Goal: Task Accomplishment & Management: Manage account settings

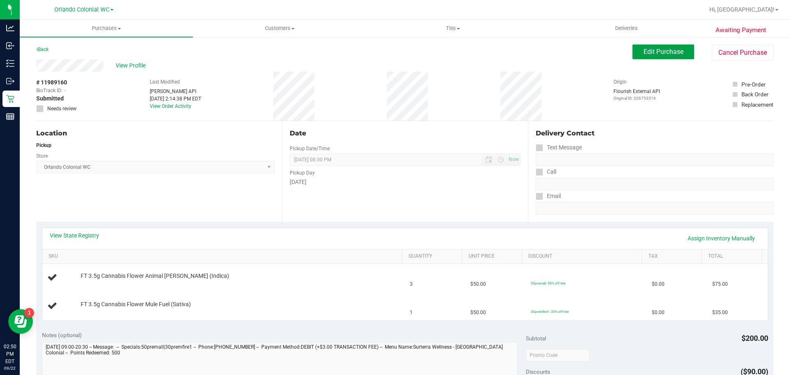
click at [650, 55] on span "Edit Purchase" at bounding box center [663, 52] width 40 height 8
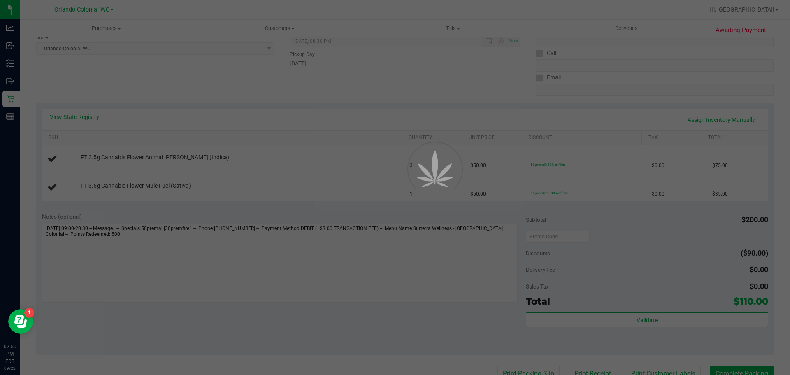
scroll to position [129, 0]
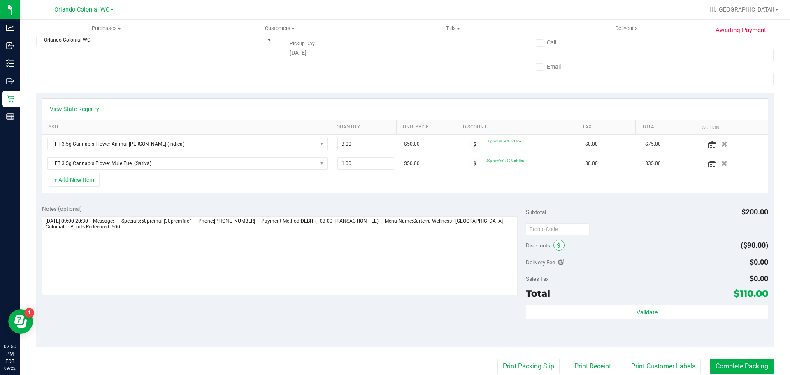
click at [557, 245] on icon at bounding box center [558, 246] width 3 height 6
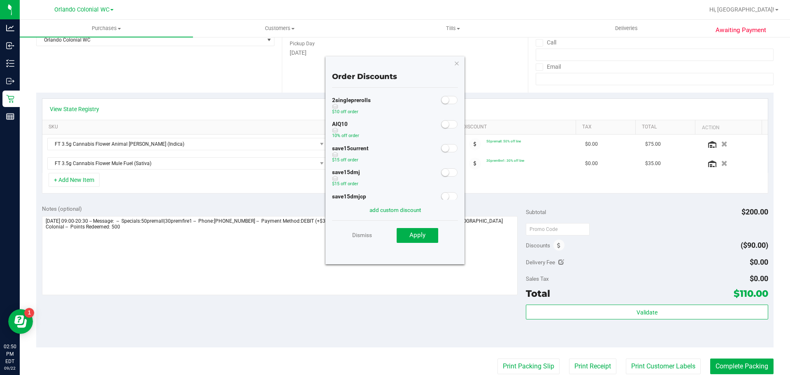
click at [441, 125] on small at bounding box center [444, 124] width 7 height 7
click at [420, 230] on button "Apply" at bounding box center [418, 235] width 42 height 15
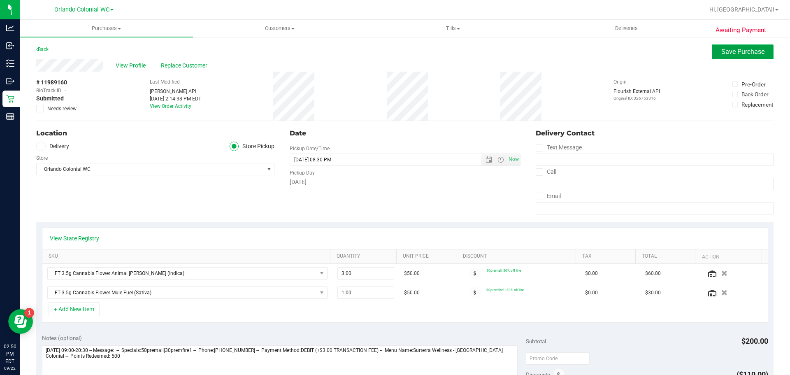
click at [741, 48] on span "Save Purchase" at bounding box center [742, 52] width 43 height 8
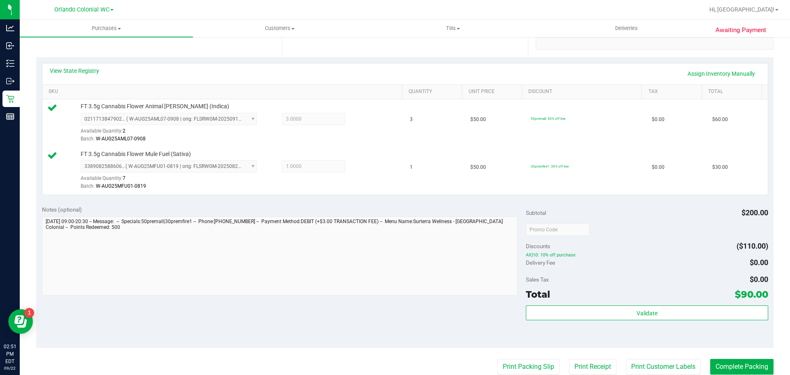
scroll to position [269, 0]
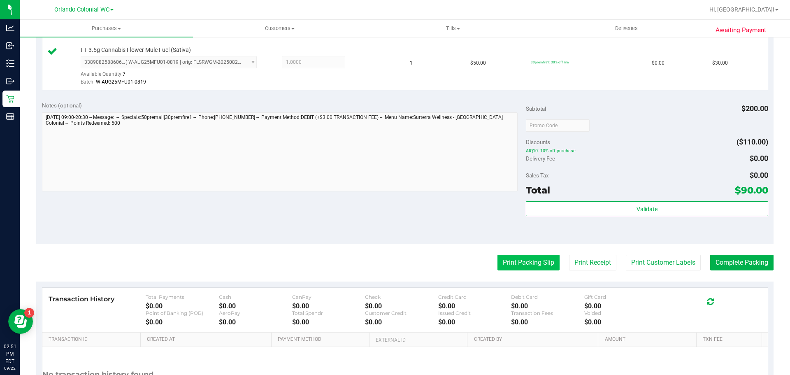
click at [527, 267] on button "Print Packing Slip" at bounding box center [528, 263] width 62 height 16
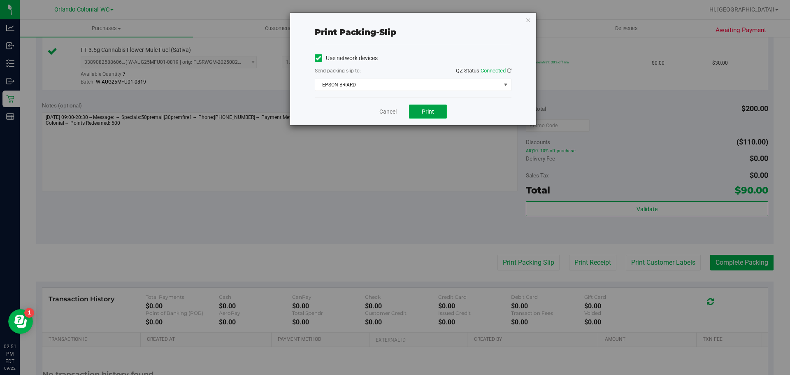
click at [423, 115] on button "Print" at bounding box center [428, 111] width 38 height 14
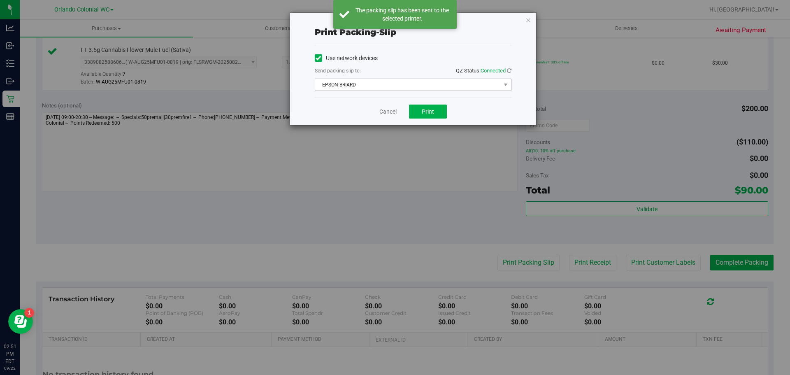
click at [367, 86] on span "EPSON-BRIARD" at bounding box center [408, 85] width 186 height 12
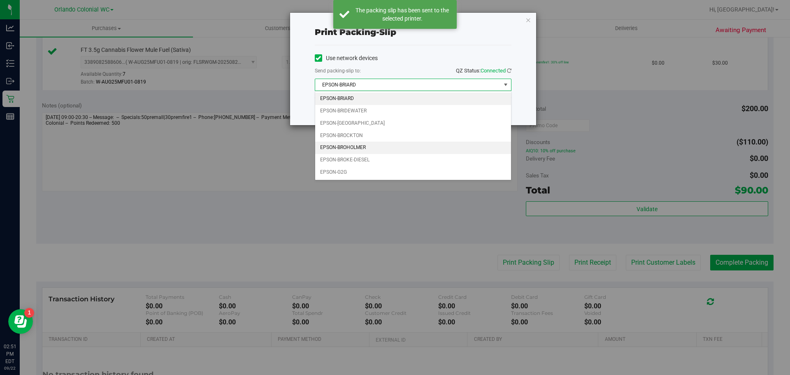
click at [370, 146] on li "EPSON-BROHOLMER" at bounding box center [413, 148] width 196 height 12
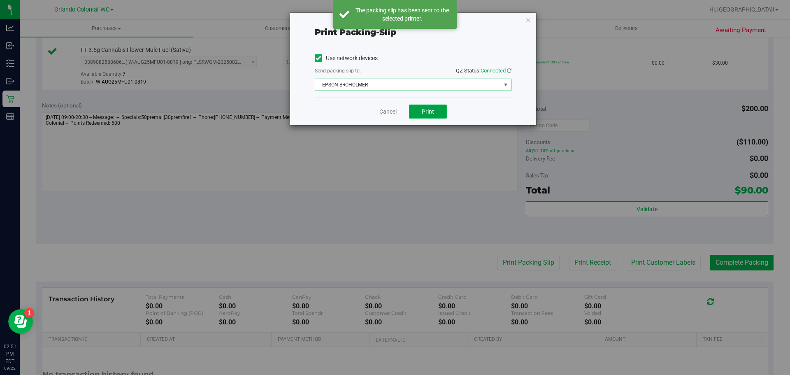
click at [434, 115] on button "Print" at bounding box center [428, 111] width 38 height 14
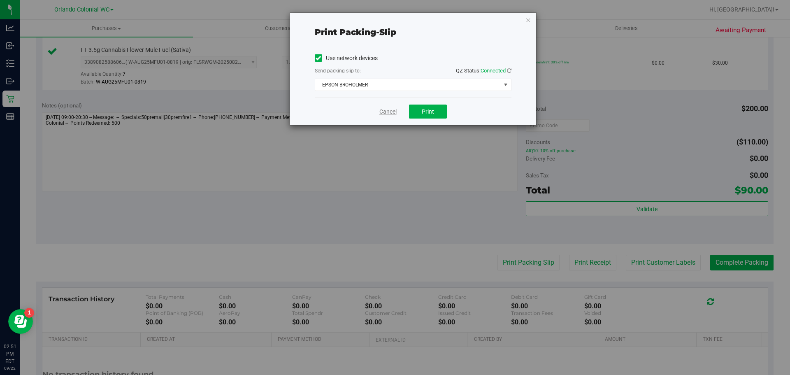
click at [385, 110] on link "Cancel" at bounding box center [387, 111] width 17 height 9
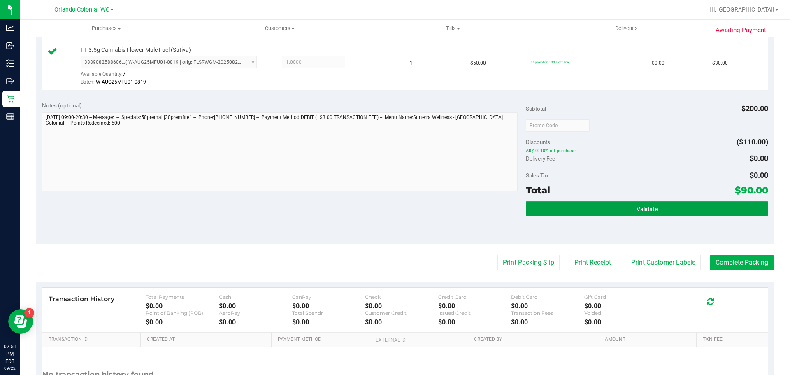
click at [612, 204] on button "Validate" at bounding box center [647, 208] width 242 height 15
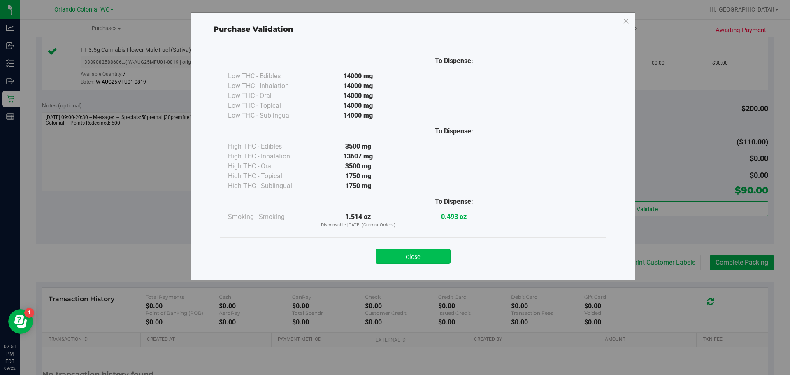
click at [431, 251] on button "Close" at bounding box center [413, 256] width 75 height 15
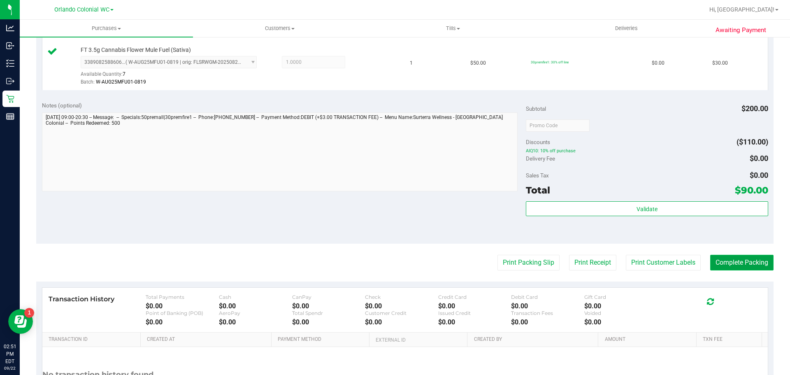
click at [738, 260] on button "Complete Packing" at bounding box center [741, 263] width 63 height 16
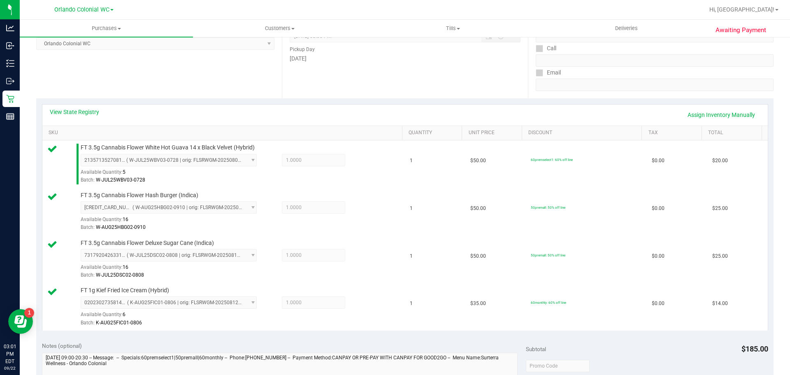
scroll to position [258, 0]
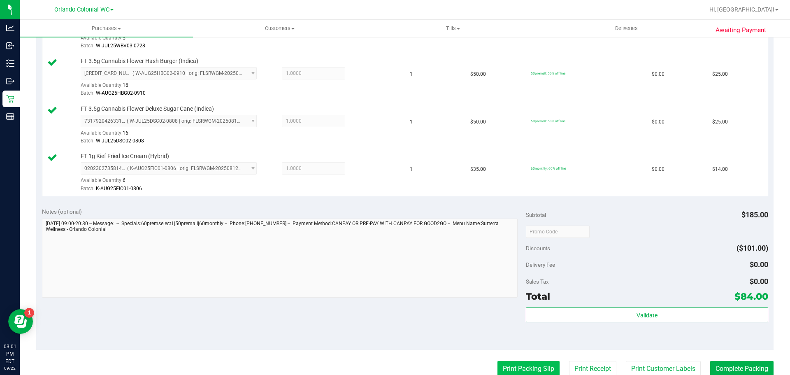
click at [513, 366] on button "Print Packing Slip" at bounding box center [528, 369] width 62 height 16
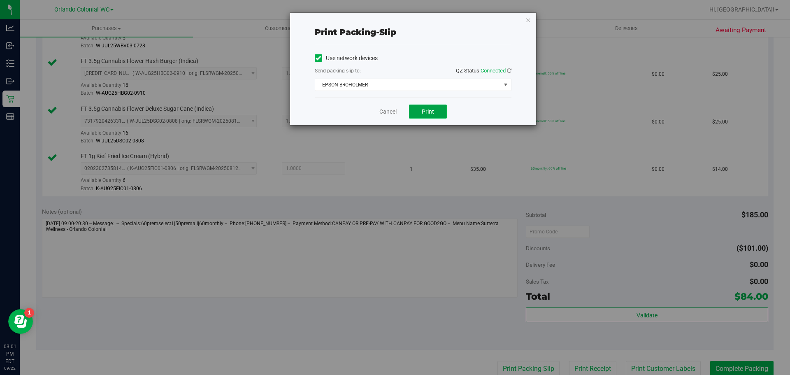
click at [429, 112] on span "Print" at bounding box center [428, 111] width 12 height 7
click at [382, 114] on link "Cancel" at bounding box center [387, 111] width 17 height 9
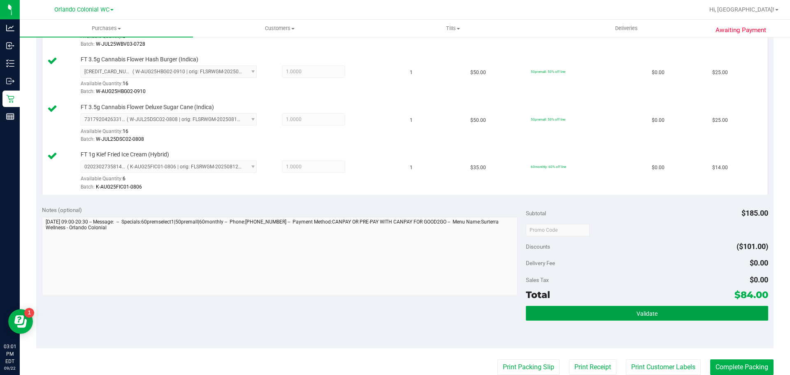
click at [620, 315] on button "Validate" at bounding box center [647, 313] width 242 height 15
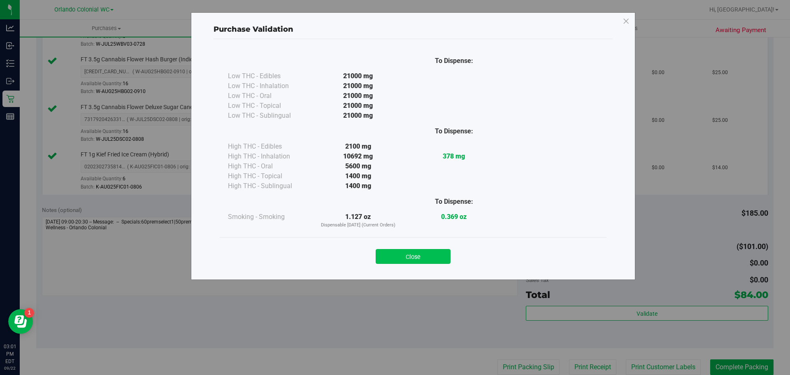
click at [421, 255] on button "Close" at bounding box center [413, 256] width 75 height 15
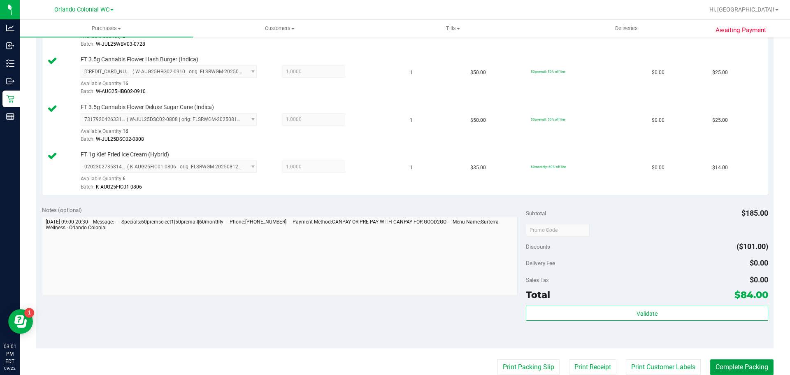
click at [728, 365] on button "Complete Packing" at bounding box center [741, 367] width 63 height 16
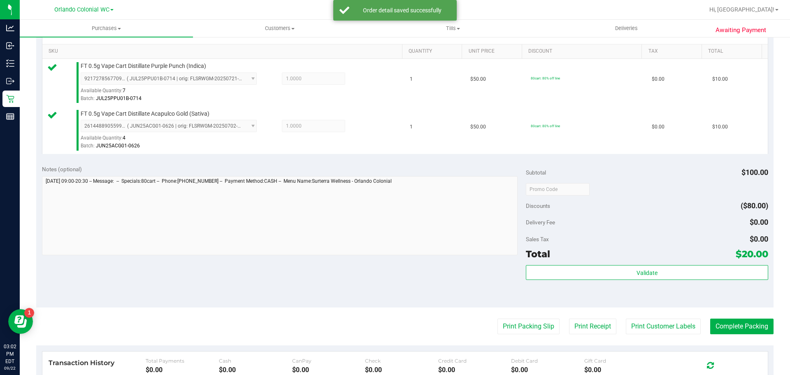
scroll to position [205, 0]
click at [516, 327] on button "Print Packing Slip" at bounding box center [528, 326] width 62 height 16
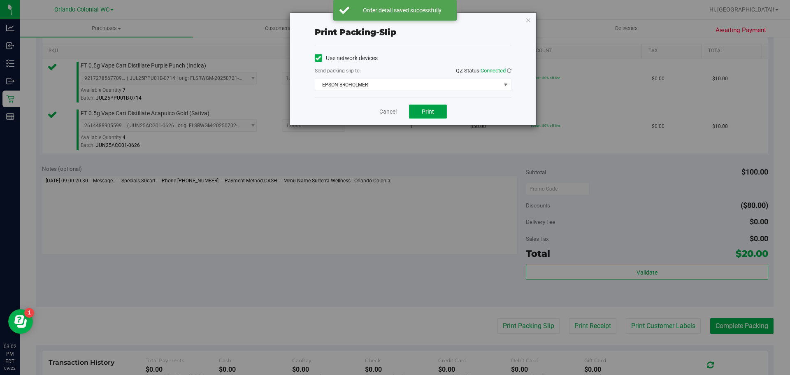
click at [419, 118] on button "Print" at bounding box center [428, 111] width 38 height 14
click at [385, 116] on link "Cancel" at bounding box center [387, 111] width 17 height 9
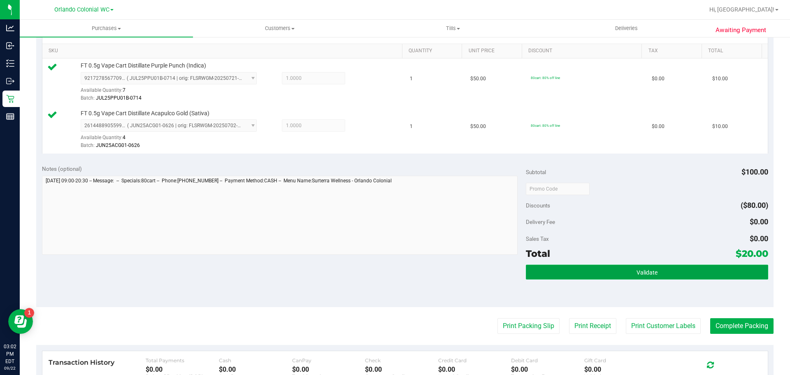
click at [612, 278] on button "Validate" at bounding box center [647, 272] width 242 height 15
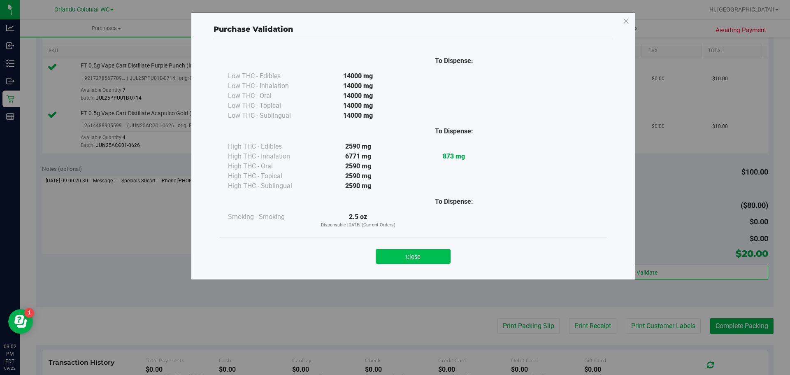
click at [414, 258] on button "Close" at bounding box center [413, 256] width 75 height 15
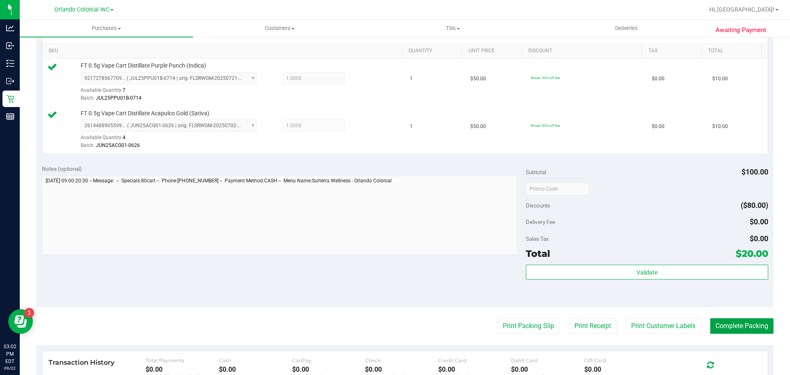
click at [738, 321] on button "Complete Packing" at bounding box center [741, 326] width 63 height 16
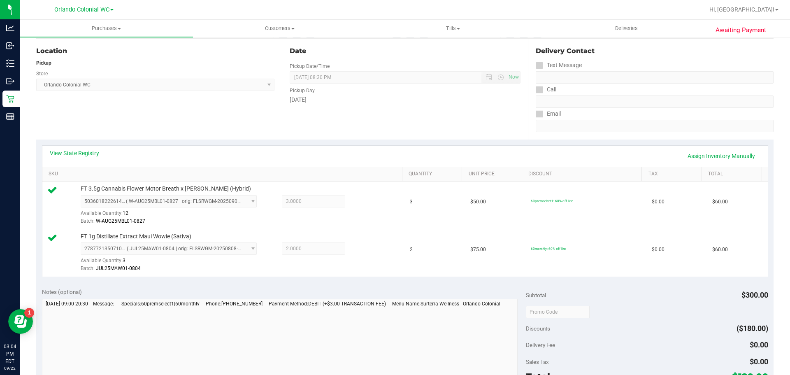
scroll to position [238, 0]
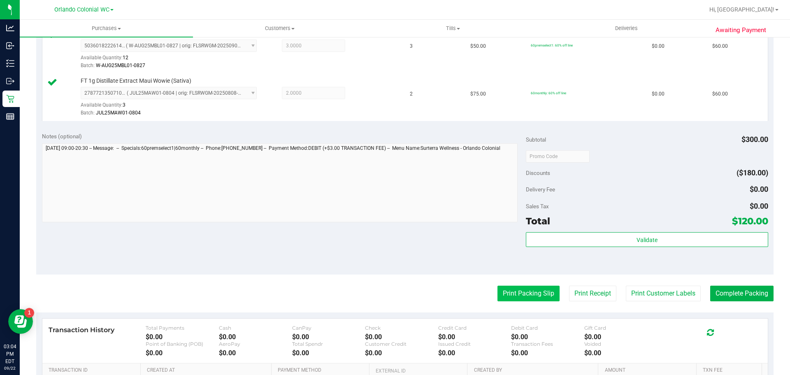
click at [504, 288] on button "Print Packing Slip" at bounding box center [528, 294] width 62 height 16
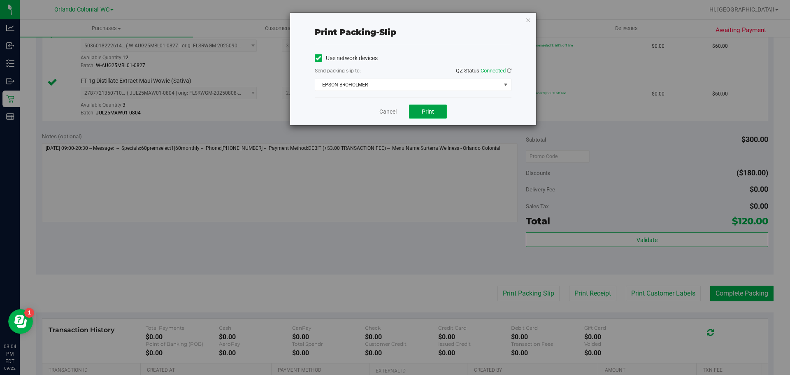
click at [423, 113] on span "Print" at bounding box center [428, 111] width 12 height 7
click at [384, 113] on link "Cancel" at bounding box center [387, 111] width 17 height 9
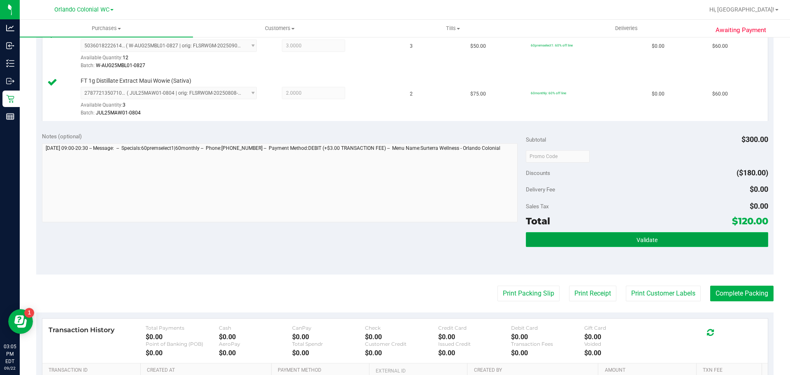
click at [600, 234] on button "Validate" at bounding box center [647, 239] width 242 height 15
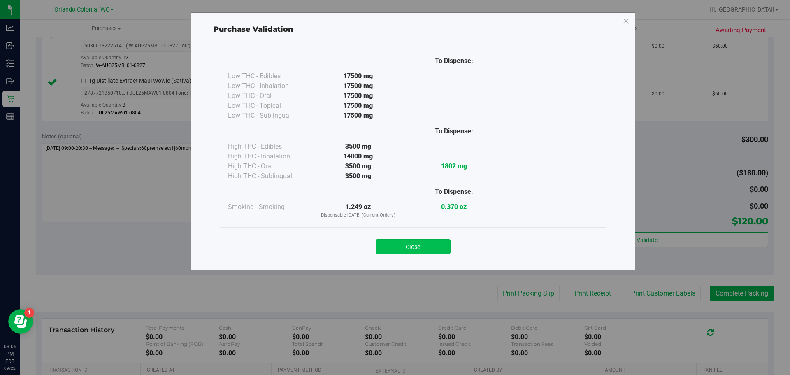
click at [404, 243] on button "Close" at bounding box center [413, 246] width 75 height 15
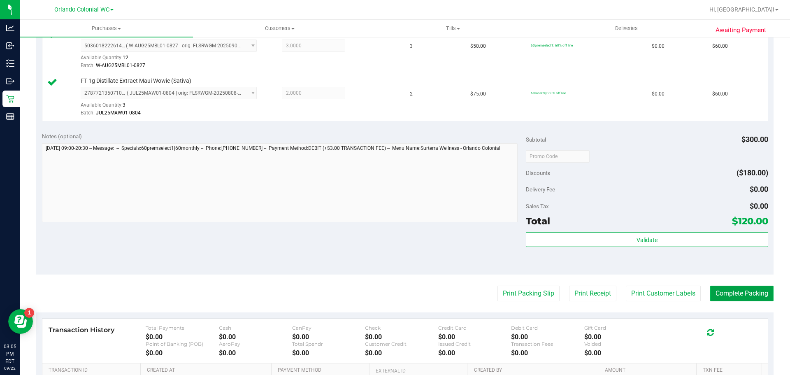
click at [731, 294] on button "Complete Packing" at bounding box center [741, 294] width 63 height 16
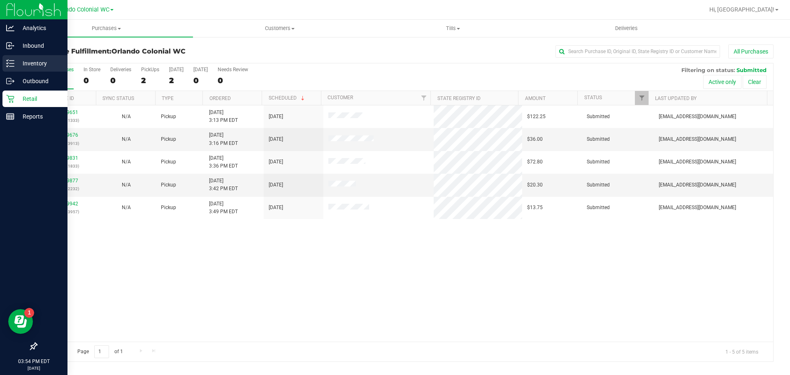
click at [14, 61] on p "Inventory" at bounding box center [38, 63] width 49 height 10
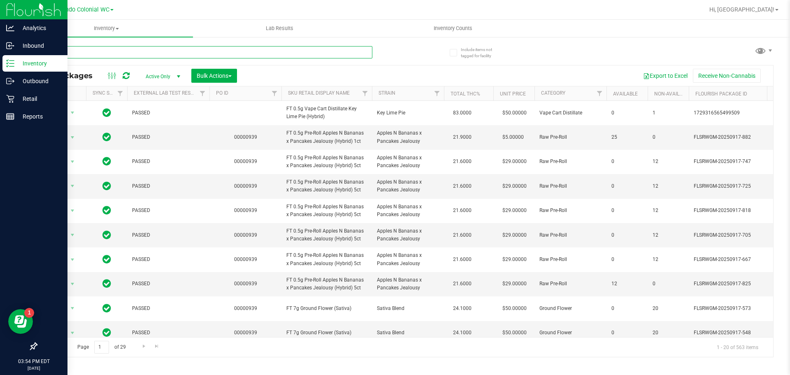
drag, startPoint x: 174, startPoint y: 46, endPoint x: 174, endPoint y: 42, distance: 4.1
click at [175, 46] on input "text" at bounding box center [204, 52] width 336 height 12
click at [107, 50] on input "text" at bounding box center [204, 52] width 336 height 12
paste input "FT 1g Vape Cart Distillate Blue Z (Hybrid-Indica)"
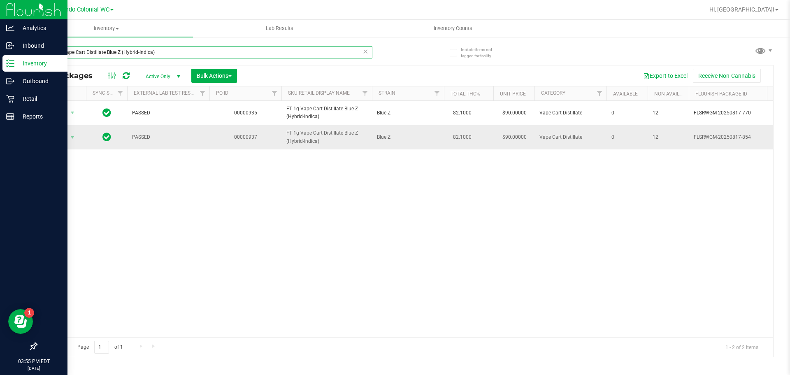
type input "FT 1g Vape Cart Distillate Blue Z (Hybrid-Indica)"
click at [299, 135] on span "FT 1g Vape Cart Distillate Blue Z (Hybrid-Indica)" at bounding box center [326, 137] width 81 height 16
click at [300, 135] on span "FT 1g Vape Cart Distillate Blue Z (Hybrid-Indica)" at bounding box center [326, 137] width 81 height 16
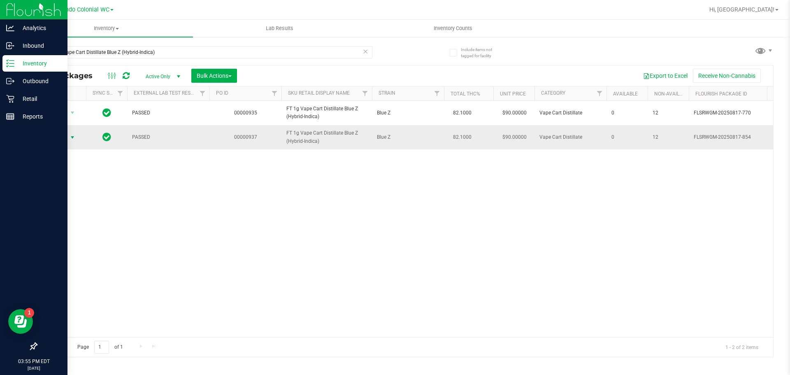
click at [61, 139] on span "Action" at bounding box center [56, 138] width 22 height 12
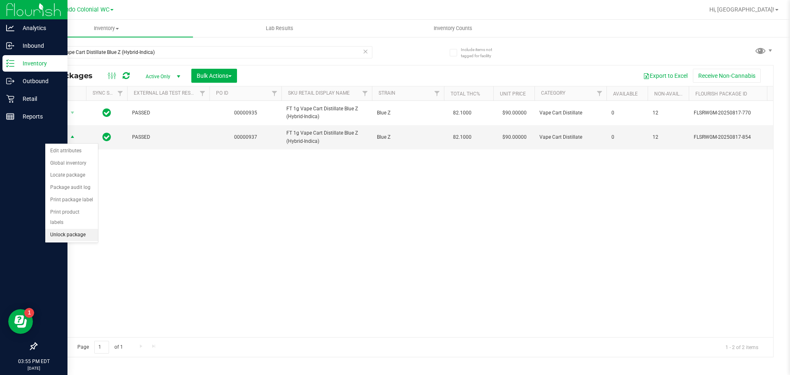
click at [74, 229] on li "Unlock package" at bounding box center [71, 235] width 53 height 12
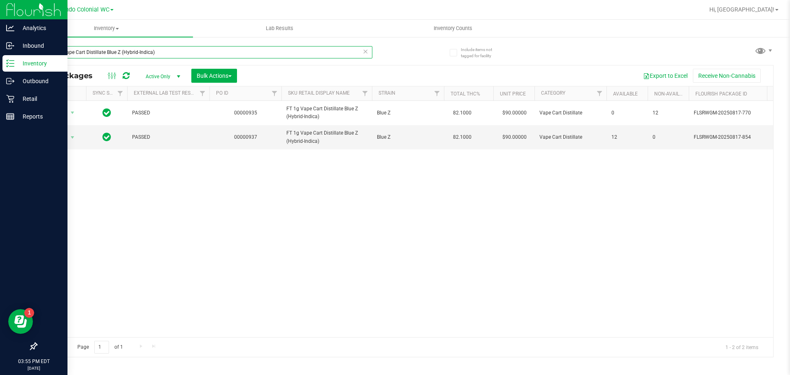
click at [177, 56] on input "FT 1g Vape Cart Distillate Blue Z (Hybrid-Indica)" at bounding box center [204, 52] width 336 height 12
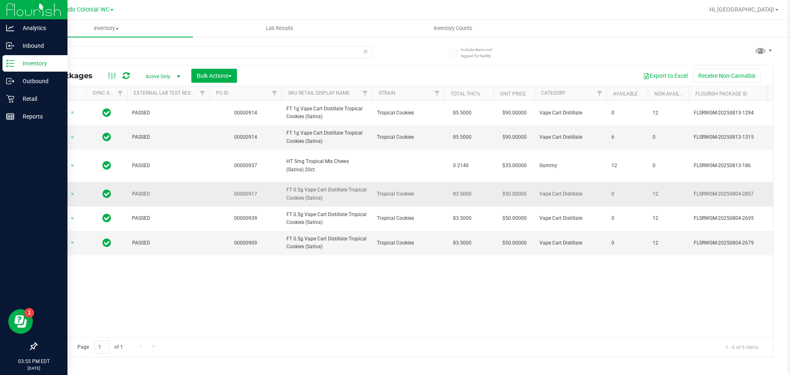
click at [311, 191] on span "FT 0.5g Vape Cart Distillate Tropical Cookies (Sativa)" at bounding box center [326, 194] width 81 height 16
copy tr "FT 0.5g Vape Cart Distillate Tropical Cookies (Sativa)"
click at [204, 53] on input "tropical" at bounding box center [204, 52] width 336 height 12
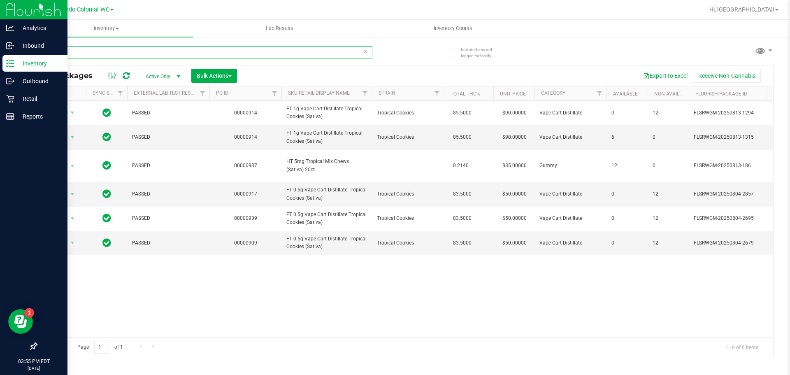
click at [204, 53] on input "tropical" at bounding box center [204, 52] width 336 height 12
paste input "FT 0.5g Vape Cart Distillate Tropical Cookies (Sativa)"
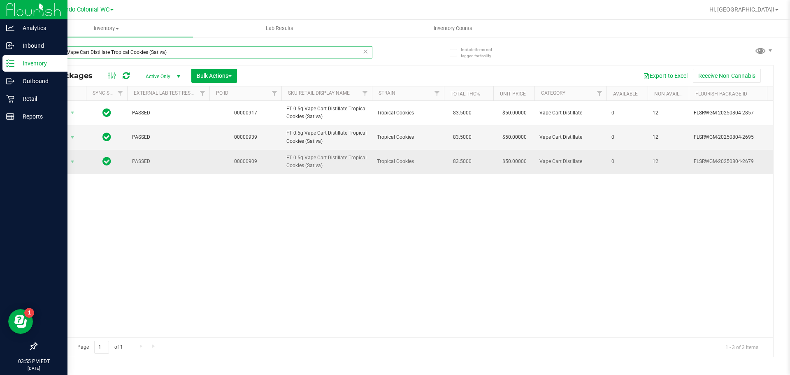
type input "FT 0.5g Vape Cart Distillate Tropical Cookies (Sativa)"
click at [51, 165] on span "Action" at bounding box center [56, 162] width 22 height 12
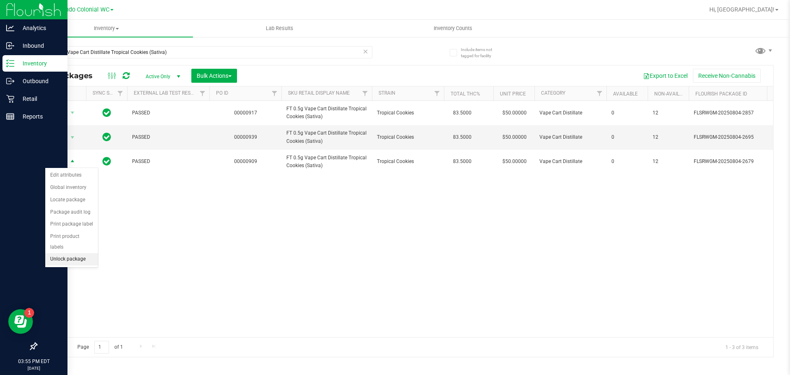
click at [74, 253] on li "Unlock package" at bounding box center [71, 259] width 53 height 12
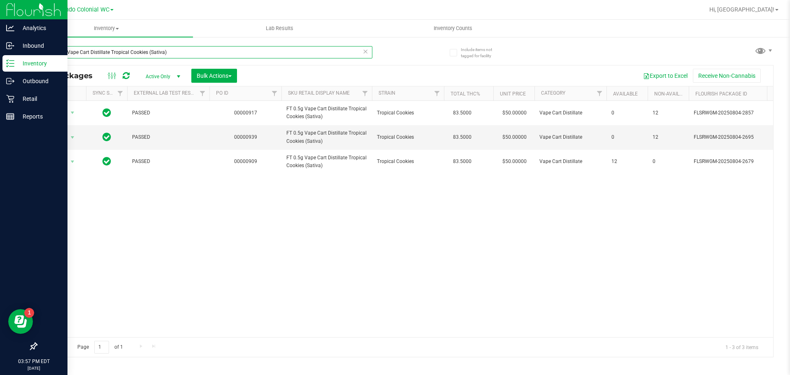
click at [176, 50] on input "FT 0.5g Vape Cart Distillate Tropical Cookies (Sativa)" at bounding box center [204, 52] width 336 height 12
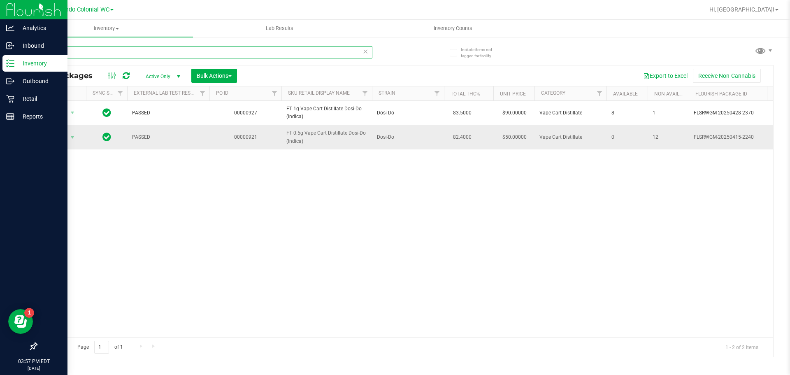
type input "dsd"
click at [58, 142] on span "Action" at bounding box center [56, 138] width 22 height 12
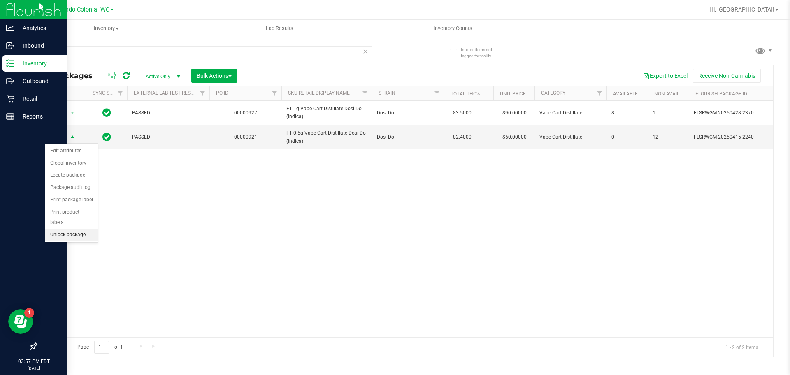
click at [77, 229] on li "Unlock package" at bounding box center [71, 235] width 53 height 12
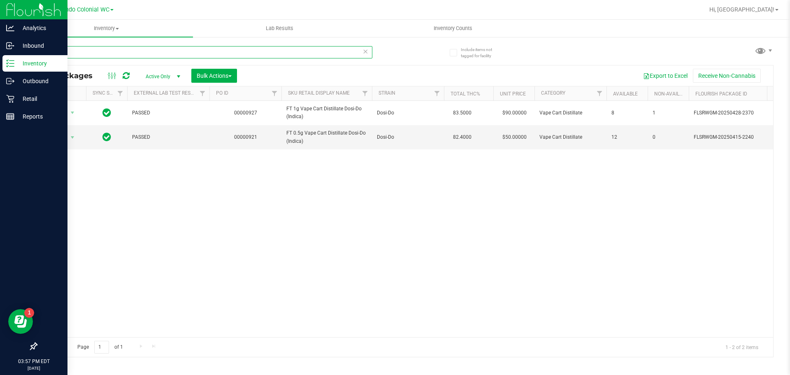
click at [144, 49] on input "dsd" at bounding box center [204, 52] width 336 height 12
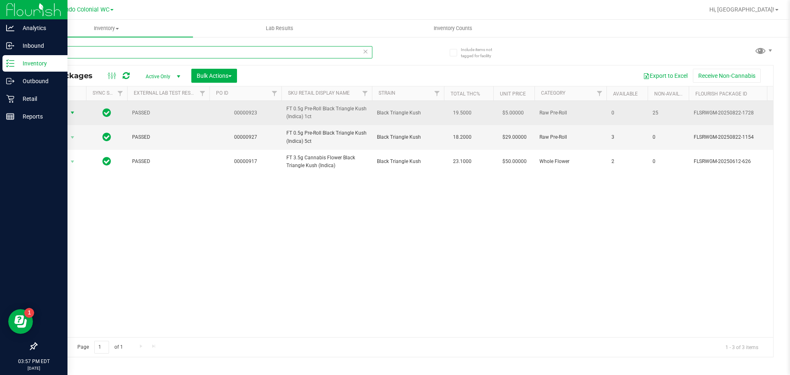
type input "blt"
click at [60, 112] on span "Action" at bounding box center [56, 113] width 22 height 12
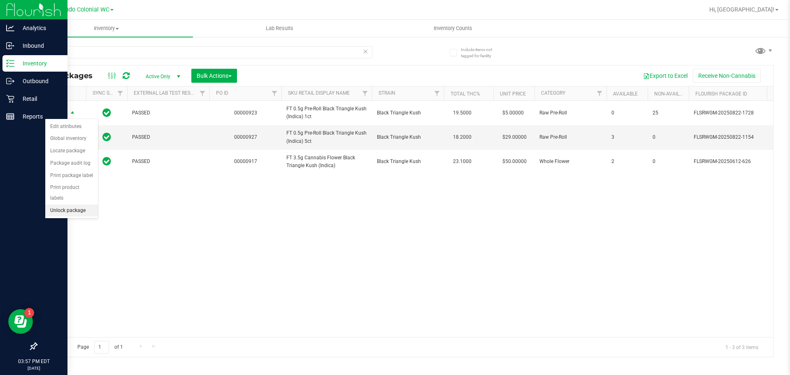
click at [76, 204] on li "Unlock package" at bounding box center [71, 210] width 53 height 12
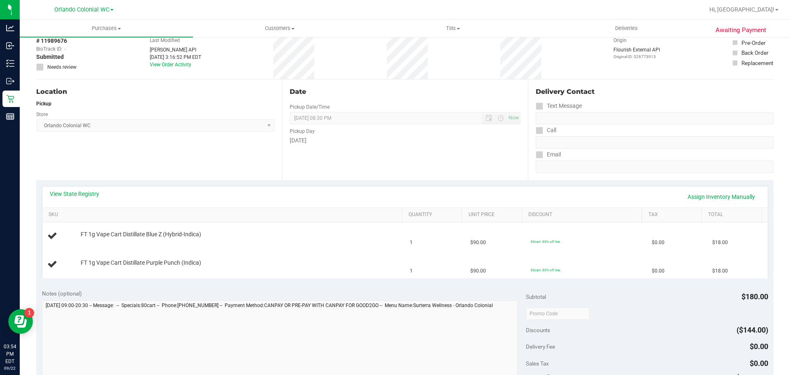
scroll to position [41, 0]
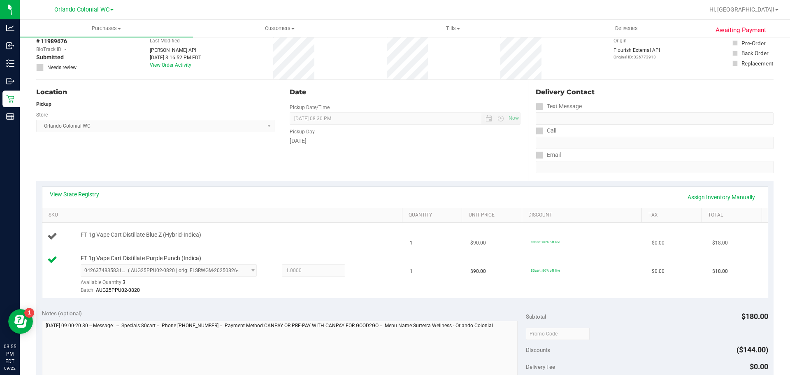
click at [133, 235] on span "FT 1g Vape Cart Distillate Blue Z (Hybrid-Indica)" at bounding box center [141, 235] width 121 height 8
copy div "FT 1g Vape Cart Distillate Blue Z (Hybrid-Indica)"
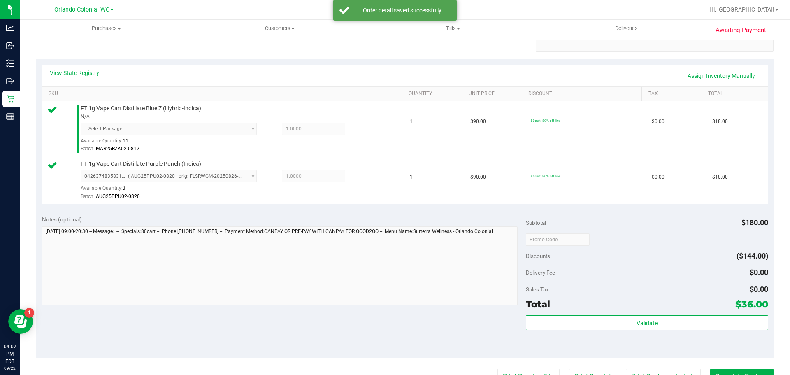
scroll to position [274, 0]
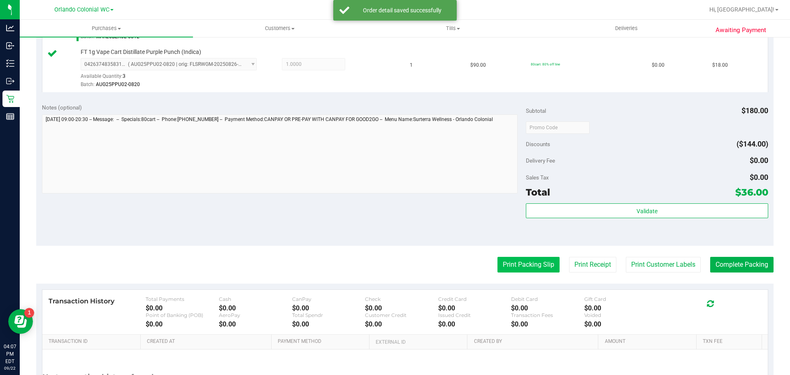
click at [532, 263] on button "Print Packing Slip" at bounding box center [528, 265] width 62 height 16
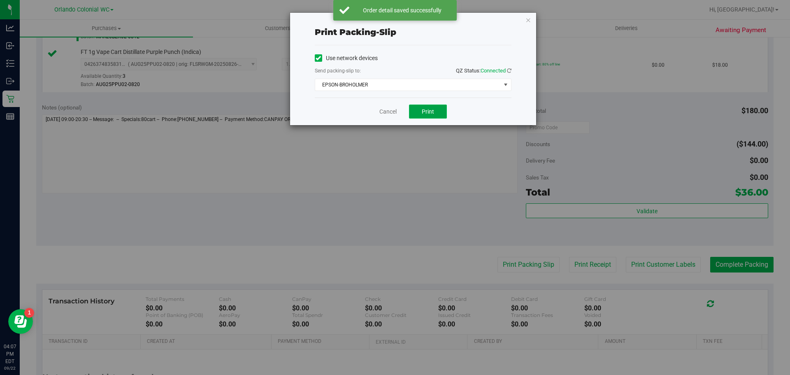
click at [416, 116] on button "Print" at bounding box center [428, 111] width 38 height 14
click at [389, 111] on link "Cancel" at bounding box center [387, 111] width 17 height 9
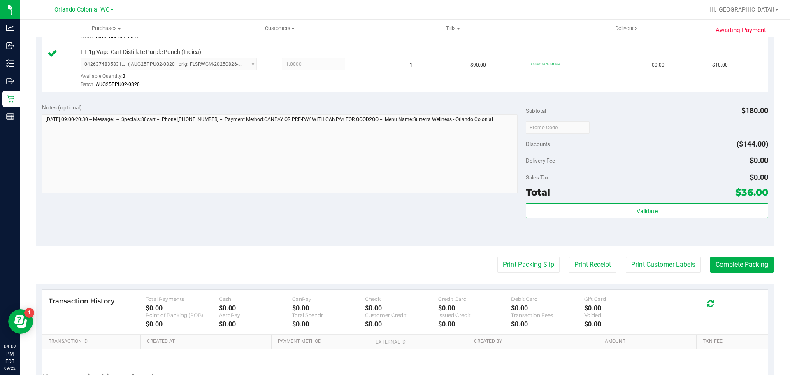
click at [321, 233] on div "Notes (optional) Subtotal $180.00 Discounts ($144.00) Delivery Fee $0.00 Sales …" at bounding box center [404, 171] width 737 height 148
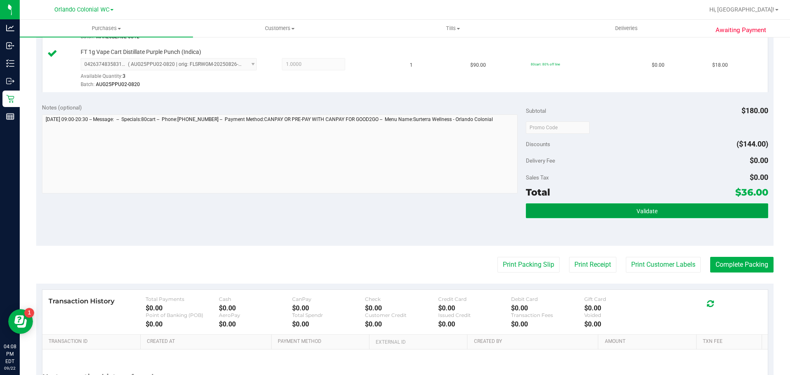
click at [612, 209] on button "Validate" at bounding box center [647, 210] width 242 height 15
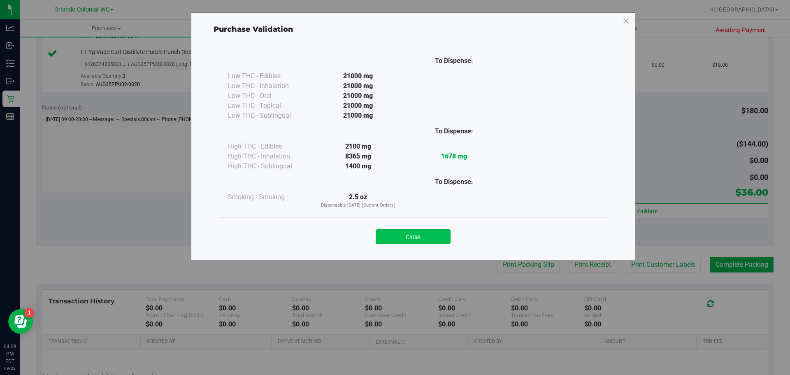
click at [417, 234] on button "Close" at bounding box center [413, 236] width 75 height 15
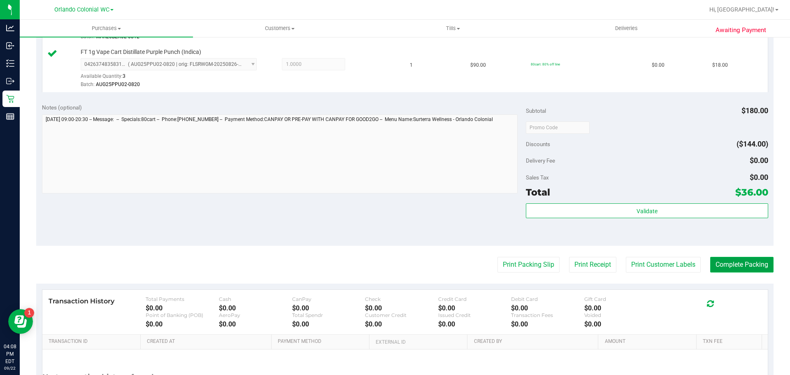
click at [733, 271] on button "Complete Packing" at bounding box center [741, 265] width 63 height 16
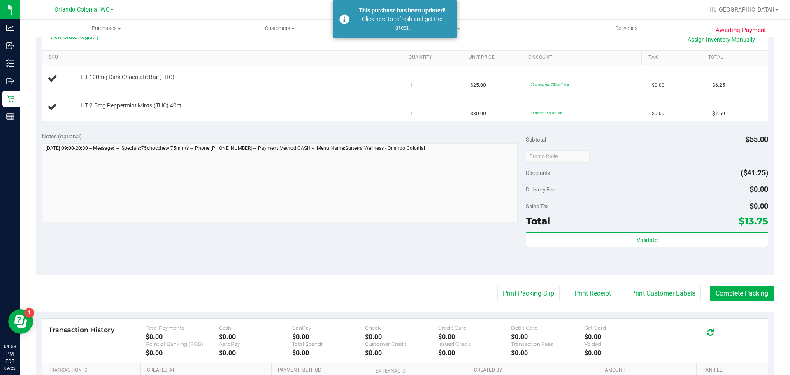
scroll to position [288, 0]
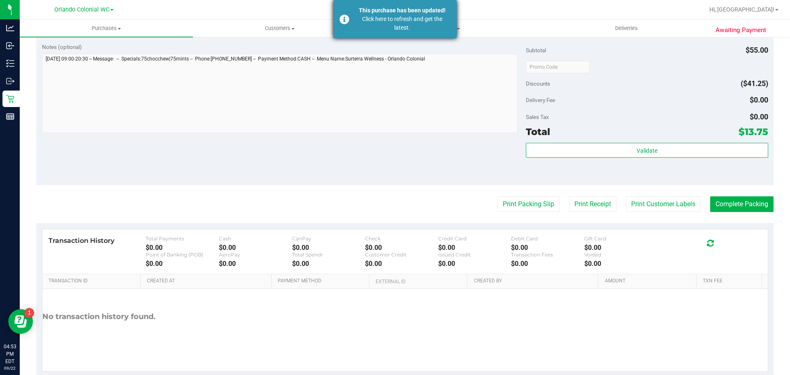
click at [341, 24] on div "This purchase has been updated! Click here to refresh and get the latest." at bounding box center [394, 19] width 123 height 38
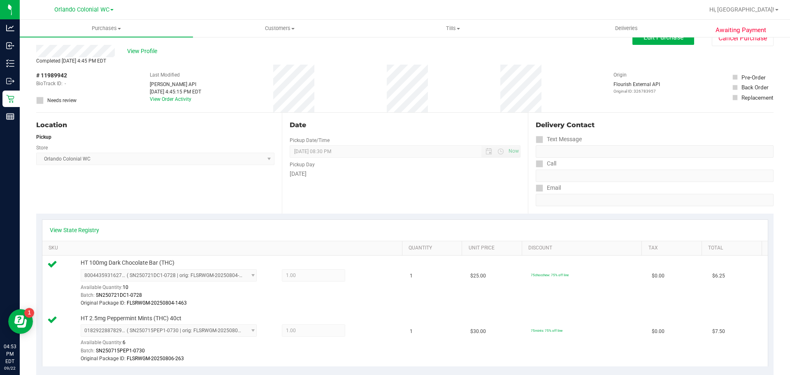
scroll to position [0, 0]
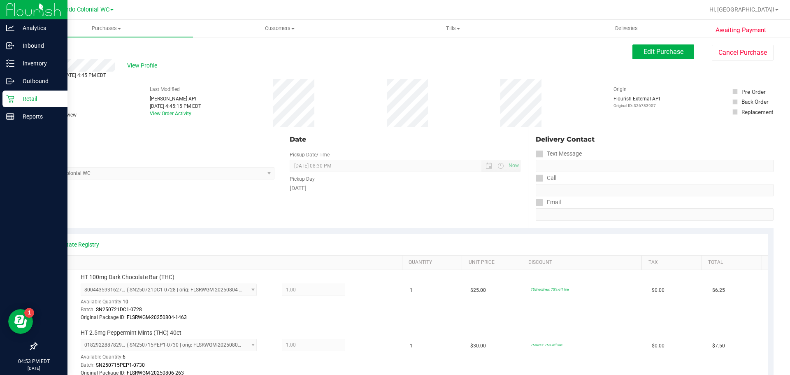
click at [12, 99] on icon at bounding box center [10, 99] width 8 height 8
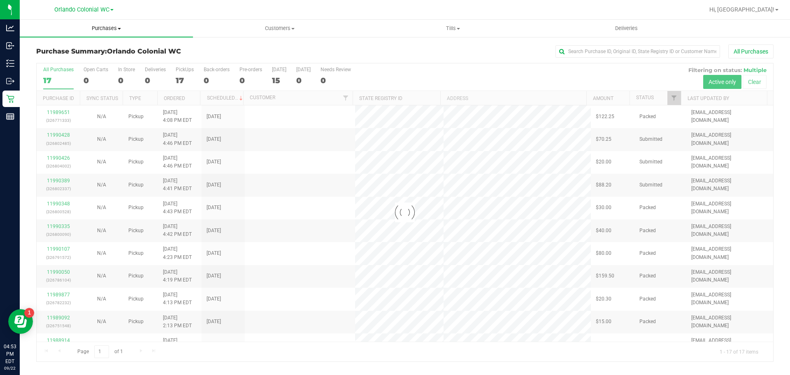
click at [107, 28] on span "Purchases" at bounding box center [106, 28] width 173 height 7
click at [81, 58] on li "Fulfillment" at bounding box center [106, 60] width 173 height 10
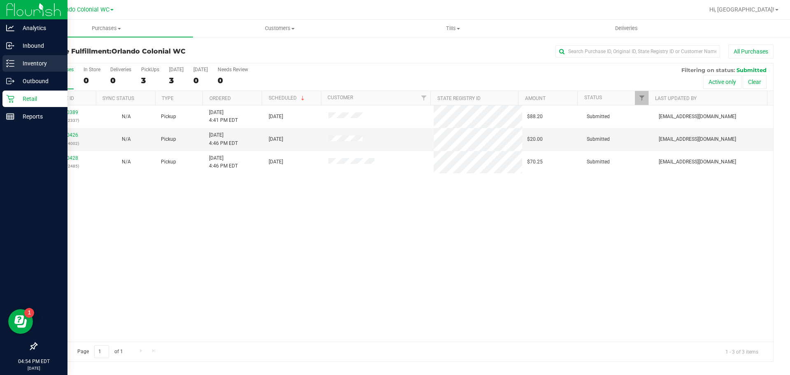
click at [5, 58] on div "Inventory" at bounding box center [34, 63] width 65 height 16
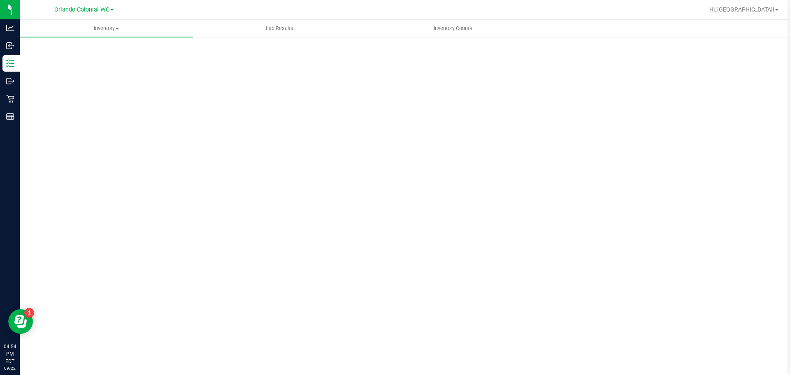
click at [141, 57] on div "Scan Packages 0" at bounding box center [404, 164] width 737 height 241
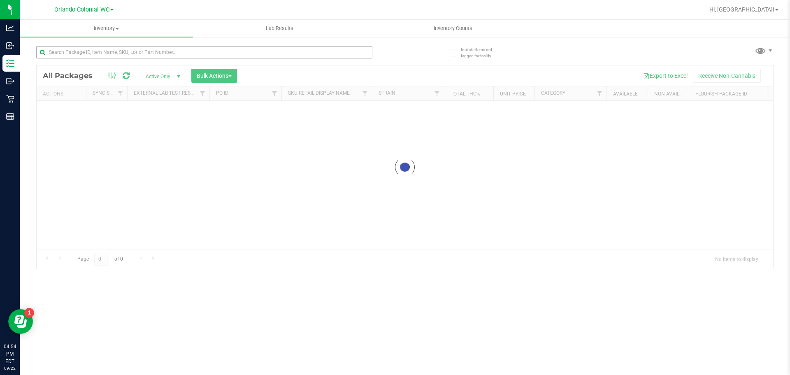
click at [151, 51] on input "text" at bounding box center [204, 52] width 336 height 12
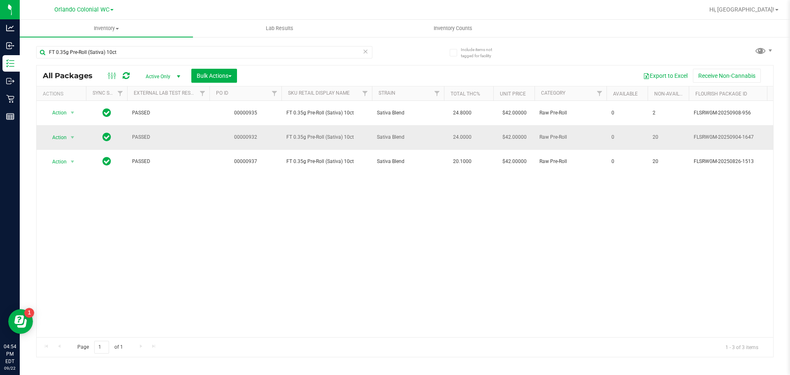
type input "FT 0.35g Pre-Roll (Sativa) 10ct"
click at [64, 139] on span "Action" at bounding box center [56, 138] width 22 height 12
click at [75, 229] on li "Unlock package" at bounding box center [71, 235] width 53 height 12
click at [174, 47] on input "FT 0.35g Pre-Roll (Sativa) 10ct" at bounding box center [204, 52] width 336 height 12
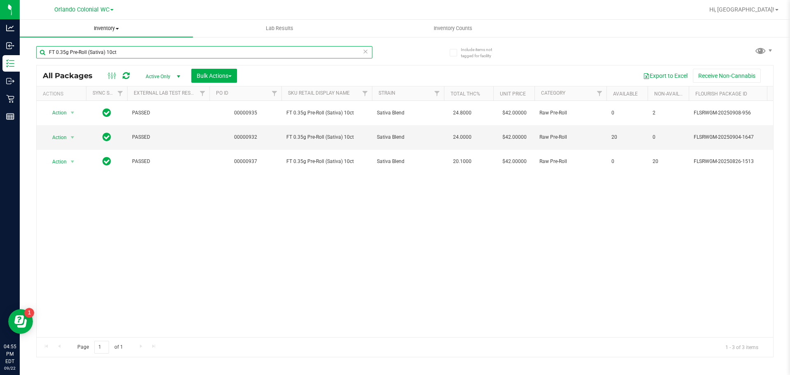
drag, startPoint x: 174, startPoint y: 47, endPoint x: 162, endPoint y: 34, distance: 17.8
click at [173, 47] on input "FT 0.35g Pre-Roll (Sativa) 10ct" at bounding box center [204, 52] width 336 height 12
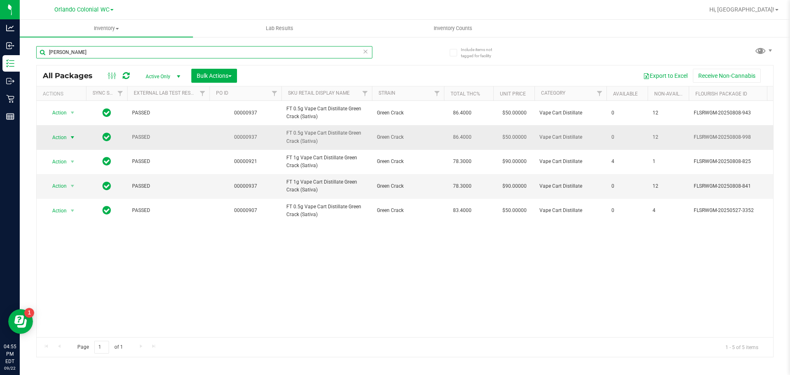
type input "green cr"
click at [62, 136] on span "Action" at bounding box center [56, 138] width 22 height 12
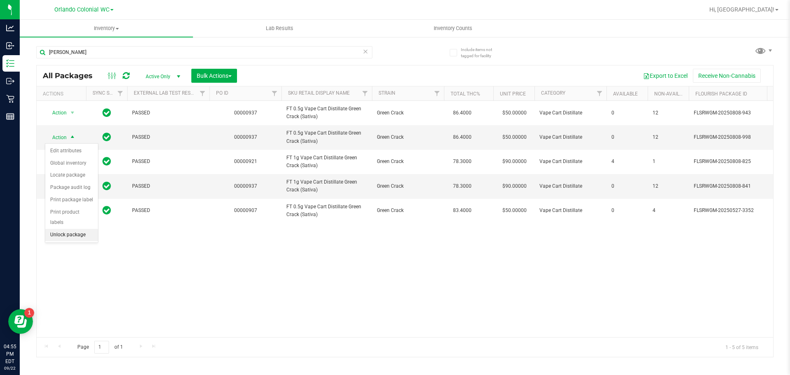
drag, startPoint x: 72, startPoint y: 220, endPoint x: 36, endPoint y: 215, distance: 36.9
click at [72, 229] on li "Unlock package" at bounding box center [71, 235] width 53 height 12
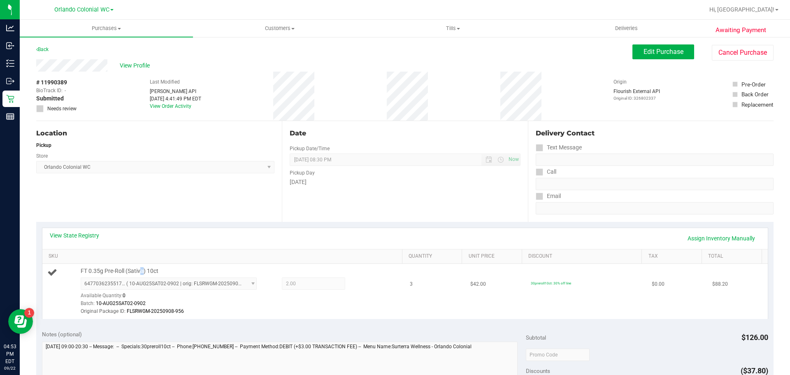
click at [142, 268] on span "FT 0.35g Pre-Roll (Sativa) 10ct" at bounding box center [120, 271] width 78 height 8
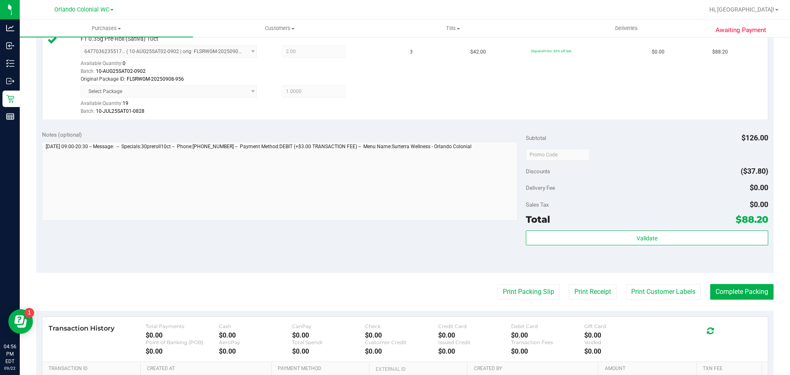
scroll to position [233, 0]
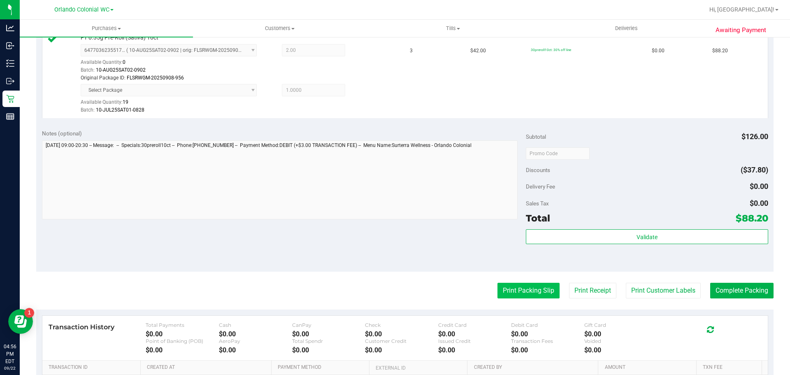
click at [527, 286] on button "Print Packing Slip" at bounding box center [528, 291] width 62 height 16
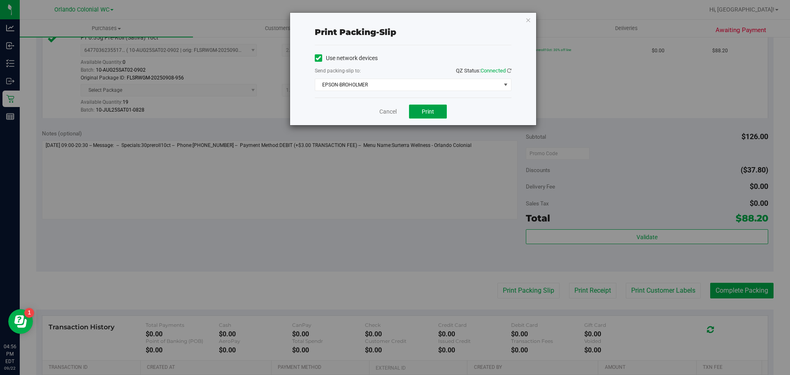
click at [433, 114] on span "Print" at bounding box center [428, 111] width 12 height 7
click at [386, 112] on link "Cancel" at bounding box center [387, 111] width 17 height 9
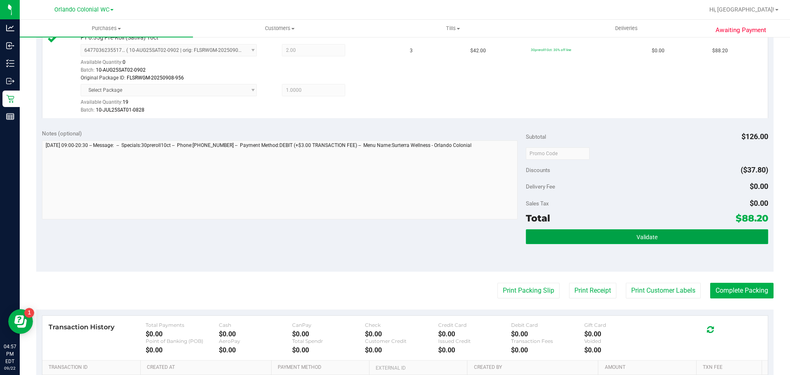
click at [637, 238] on span "Validate" at bounding box center [646, 237] width 21 height 7
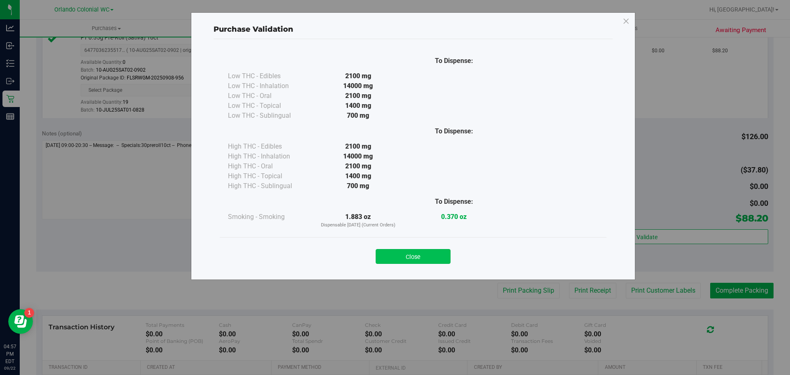
click at [421, 262] on button "Close" at bounding box center [413, 256] width 75 height 15
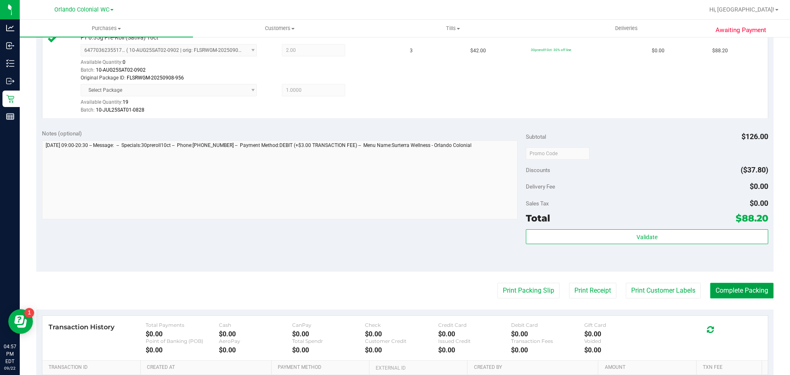
click at [731, 293] on button "Complete Packing" at bounding box center [741, 291] width 63 height 16
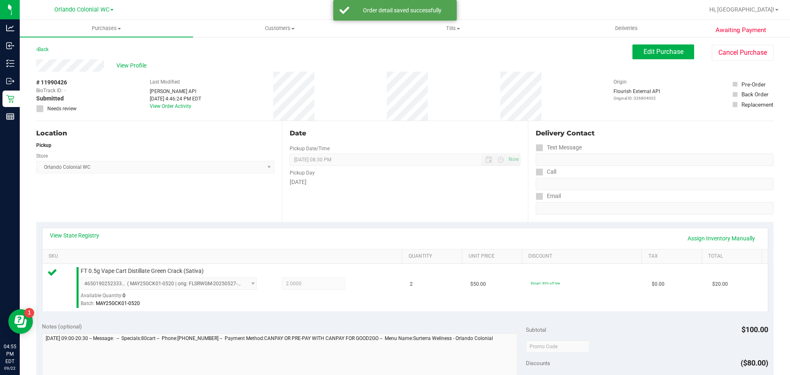
scroll to position [142, 0]
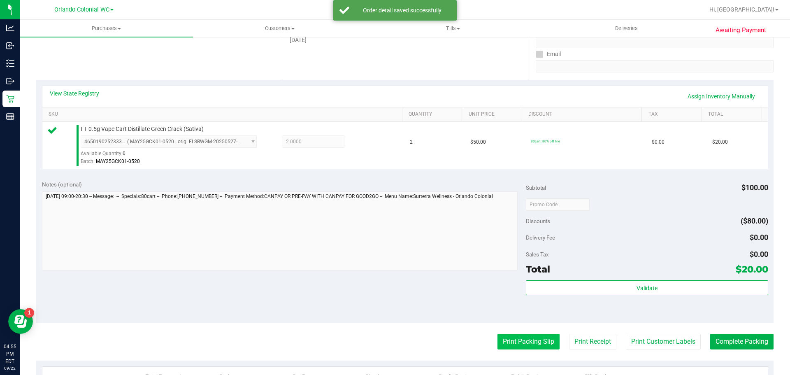
click at [515, 343] on button "Print Packing Slip" at bounding box center [528, 342] width 62 height 16
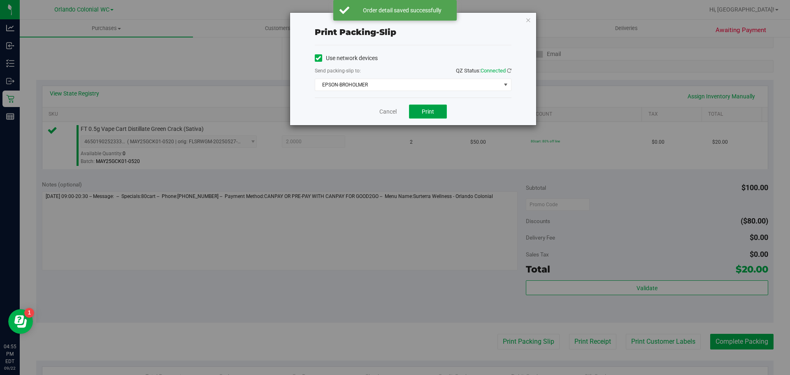
click at [441, 115] on button "Print" at bounding box center [428, 111] width 38 height 14
click at [381, 114] on link "Cancel" at bounding box center [387, 111] width 17 height 9
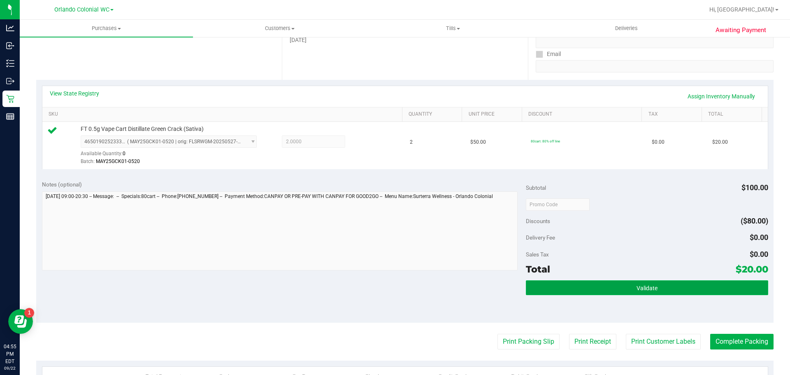
click at [612, 280] on button "Validate" at bounding box center [647, 287] width 242 height 15
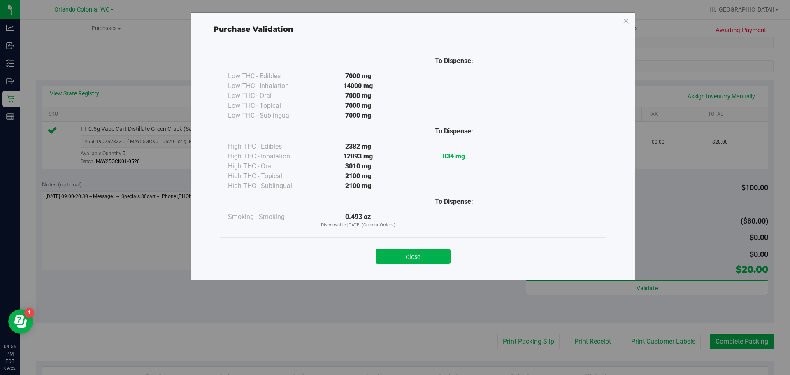
click at [403, 241] on div "Close" at bounding box center [413, 253] width 387 height 33
click at [729, 345] on div "Purchase Validation To Dispense: Low THC - Edibles 7000 mg" at bounding box center [398, 187] width 796 height 375
click at [413, 256] on button "Close" at bounding box center [413, 256] width 75 height 15
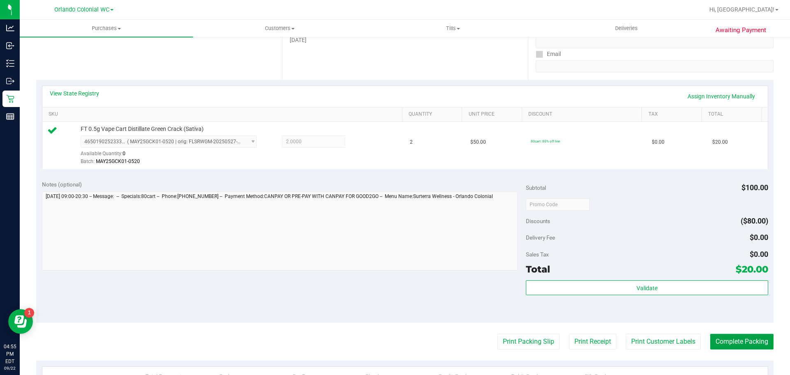
click at [752, 348] on button "Complete Packing" at bounding box center [741, 342] width 63 height 16
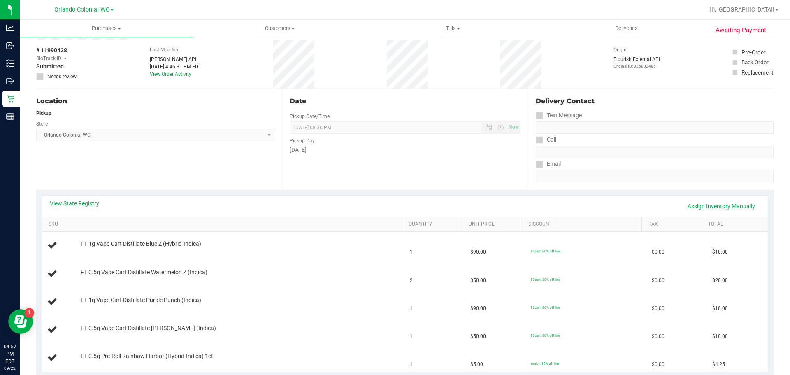
scroll to position [82, 0]
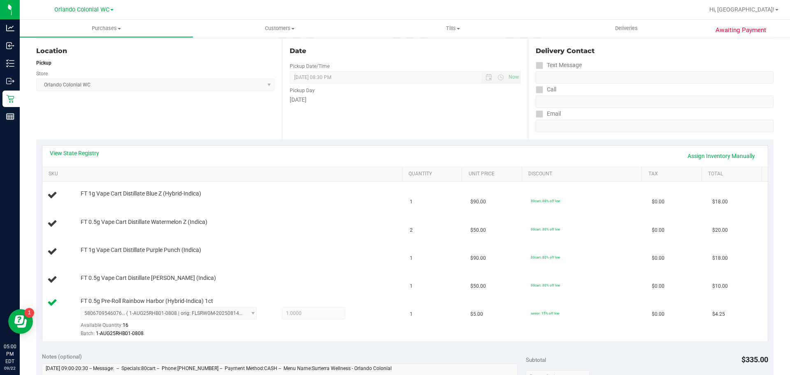
click at [253, 141] on div "View State Registry Assign Inventory Manually SKU Quantity Unit Price Discount …" at bounding box center [404, 242] width 737 height 207
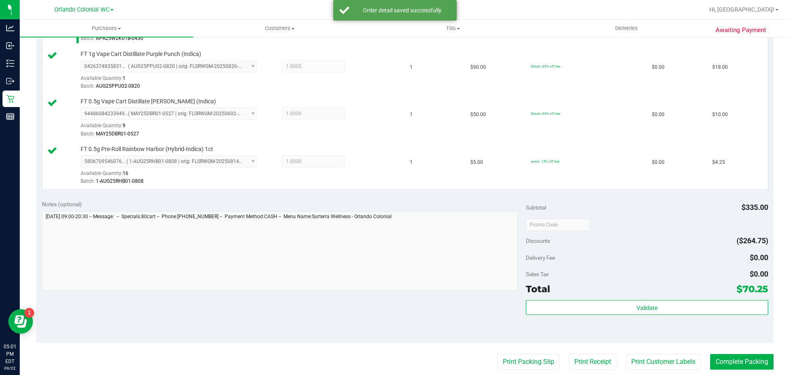
scroll to position [370, 0]
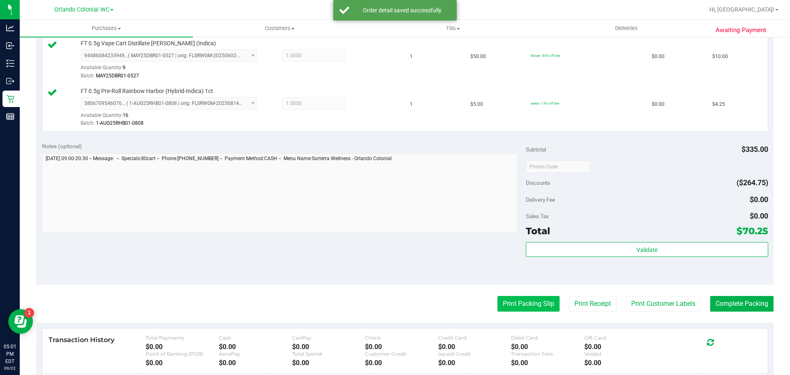
click at [515, 299] on button "Print Packing Slip" at bounding box center [528, 304] width 62 height 16
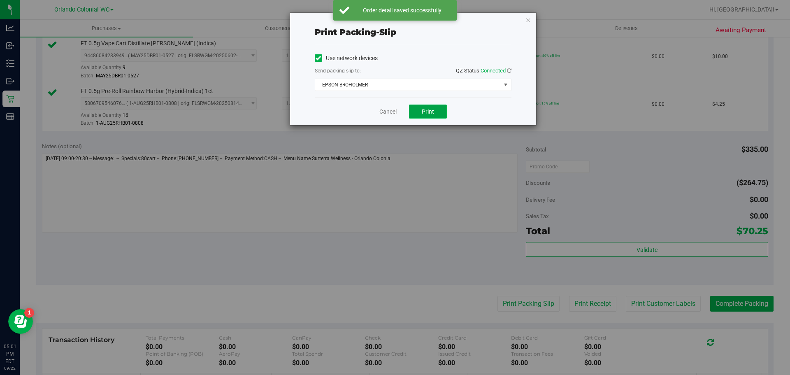
click at [423, 117] on button "Print" at bounding box center [428, 111] width 38 height 14
click at [381, 111] on link "Cancel" at bounding box center [387, 111] width 17 height 9
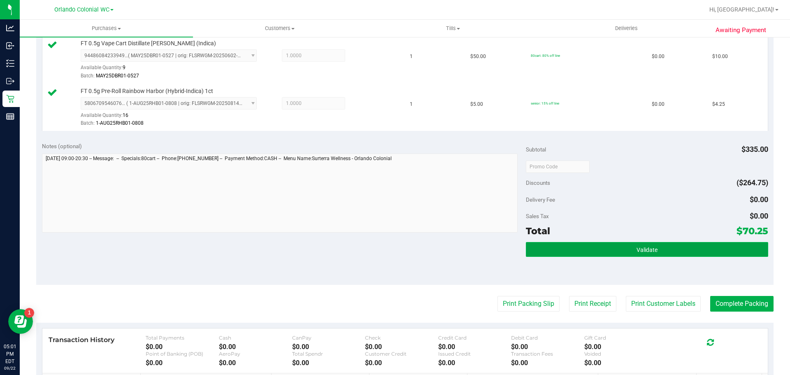
click at [608, 254] on button "Validate" at bounding box center [647, 249] width 242 height 15
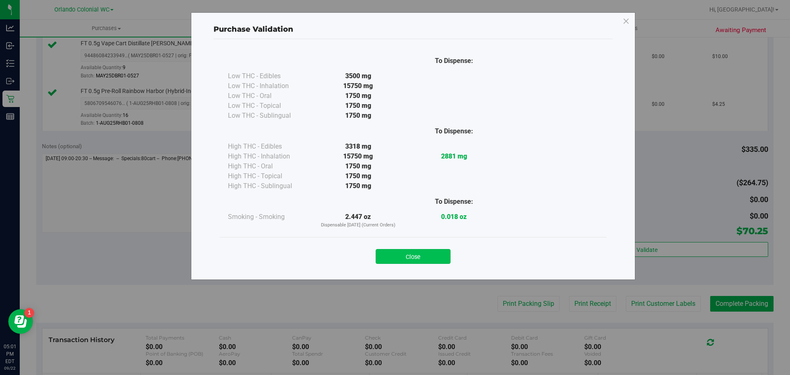
click at [416, 251] on button "Close" at bounding box center [413, 256] width 75 height 15
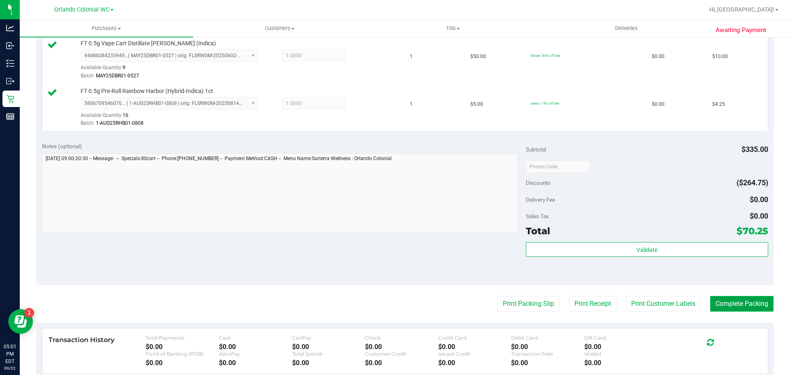
click at [725, 306] on button "Complete Packing" at bounding box center [741, 304] width 63 height 16
